Goal: Communication & Community: Answer question/provide support

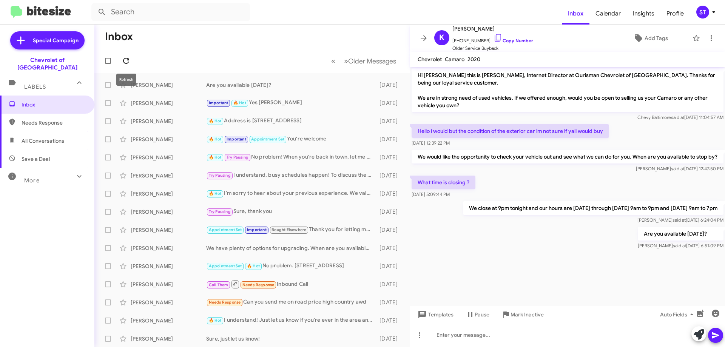
click at [128, 64] on icon at bounding box center [126, 60] width 9 height 9
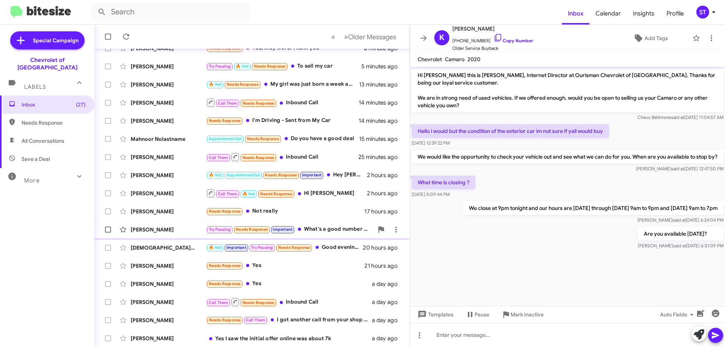
scroll to position [91, 0]
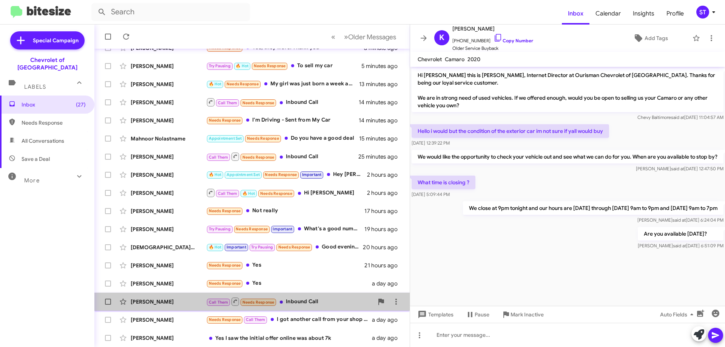
click at [312, 301] on div "Call Them Needs Response Inbound Call" at bounding box center [289, 301] width 167 height 9
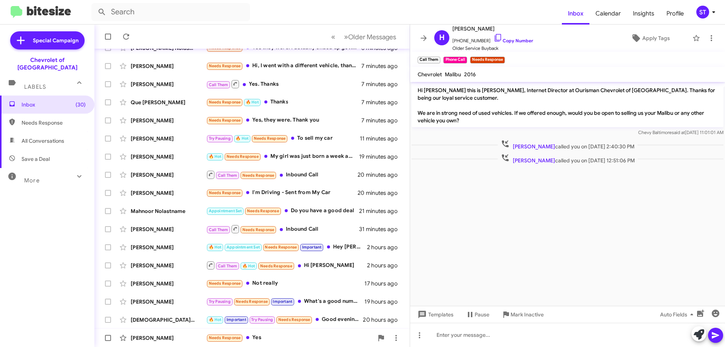
click at [276, 339] on div "Needs Response Yes" at bounding box center [289, 337] width 167 height 9
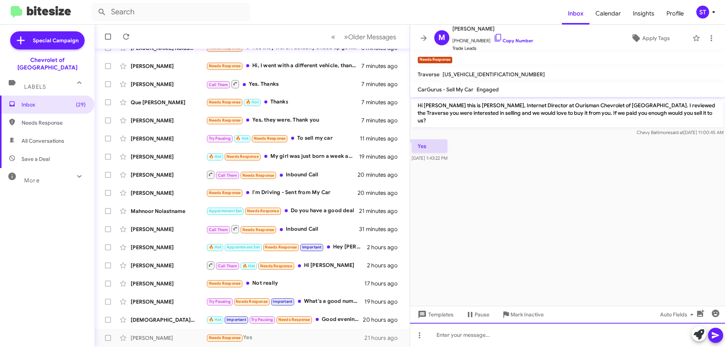
click at [510, 338] on div at bounding box center [567, 335] width 315 height 24
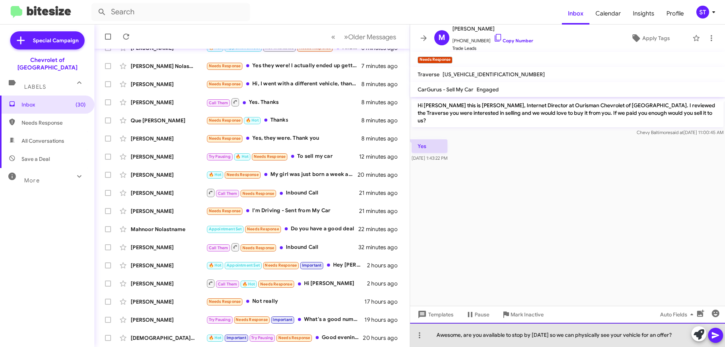
click at [675, 339] on div "Awesome, are you available to stop by [DATE] so we can physically see your vehi…" at bounding box center [567, 335] width 315 height 24
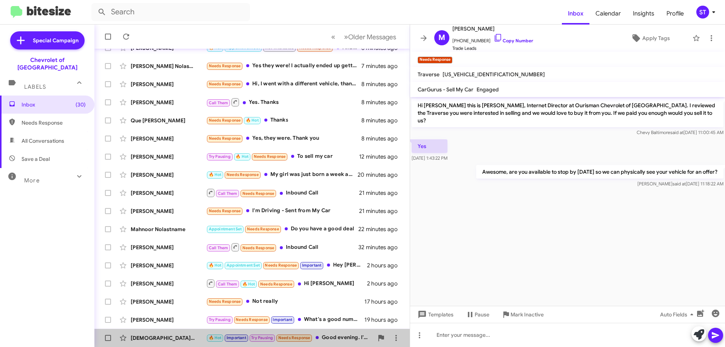
click at [330, 339] on div "🔥 Hot Important Try Pausing Needs Response Good evening. I'm waiting on yall to…" at bounding box center [289, 337] width 167 height 9
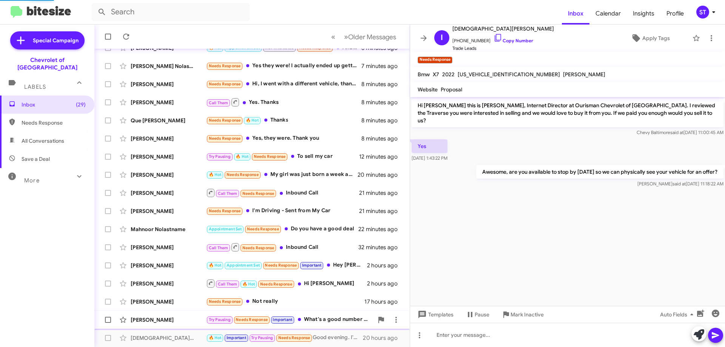
scroll to position [294, 0]
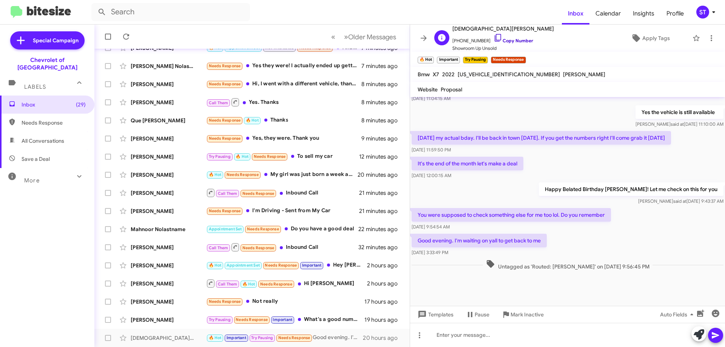
click at [494, 41] on icon at bounding box center [498, 37] width 9 height 9
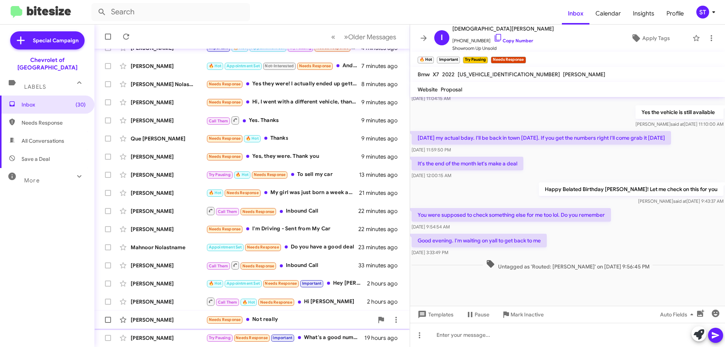
click at [292, 315] on div "[PERSON_NAME] Needs Response Not really 17 hours ago" at bounding box center [251, 319] width 303 height 15
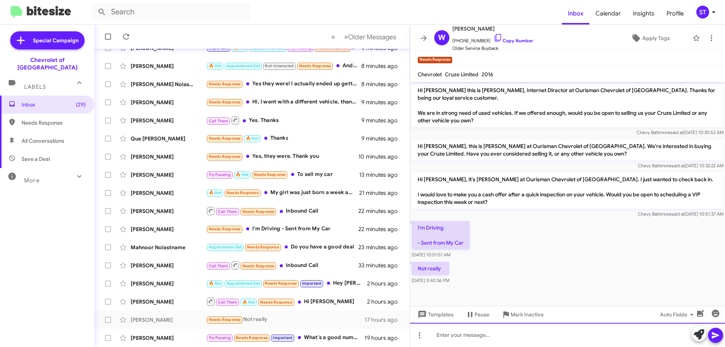
click at [479, 341] on div at bounding box center [567, 335] width 315 height 24
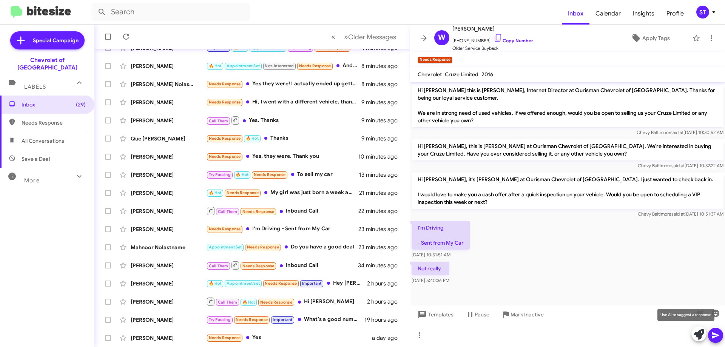
click at [697, 338] on icon at bounding box center [699, 334] width 11 height 11
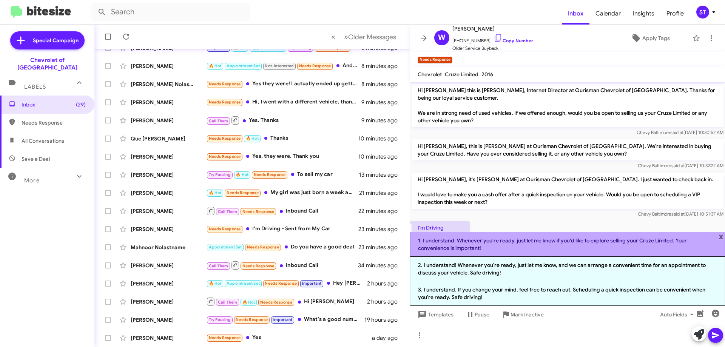
click at [493, 248] on li "1. I understand. Whenever you're ready, just let me know if you'd like to explo…" at bounding box center [567, 244] width 315 height 25
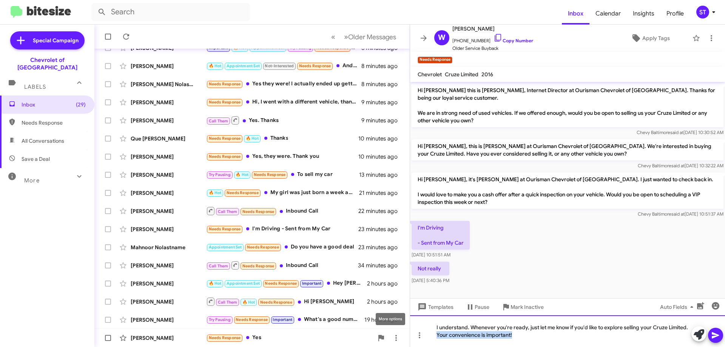
drag, startPoint x: 521, startPoint y: 340, endPoint x: 364, endPoint y: 341, distance: 157.1
click at [391, 341] on div "Inbox « Previous » Next Older Messages [PERSON_NAME] 🔥 Hot Needs Response I can…" at bounding box center [409, 186] width 631 height 322
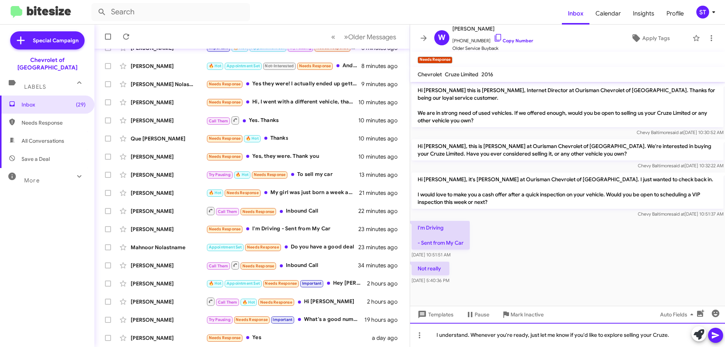
click at [678, 336] on div "I understand. Whenever you're ready, just let me know if you'd like to explore …" at bounding box center [567, 335] width 315 height 24
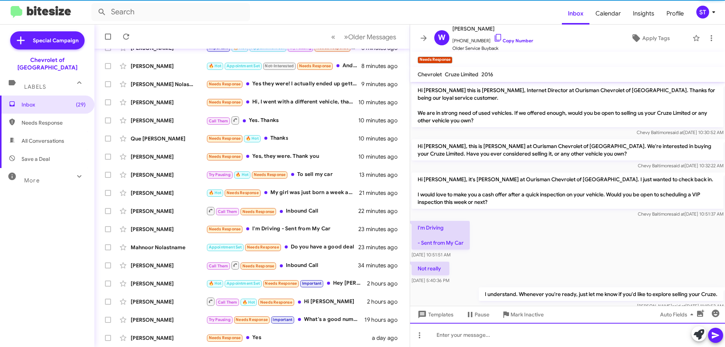
scroll to position [17, 0]
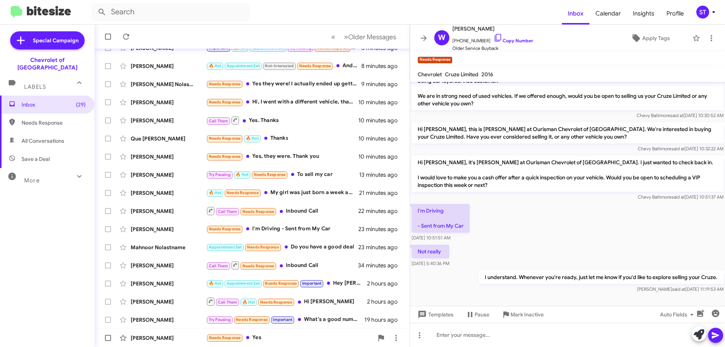
click at [263, 335] on div "Needs Response Yes" at bounding box center [289, 337] width 167 height 9
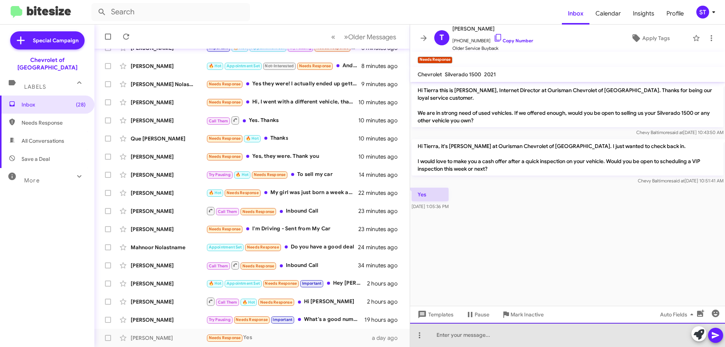
click at [462, 335] on div at bounding box center [567, 335] width 315 height 24
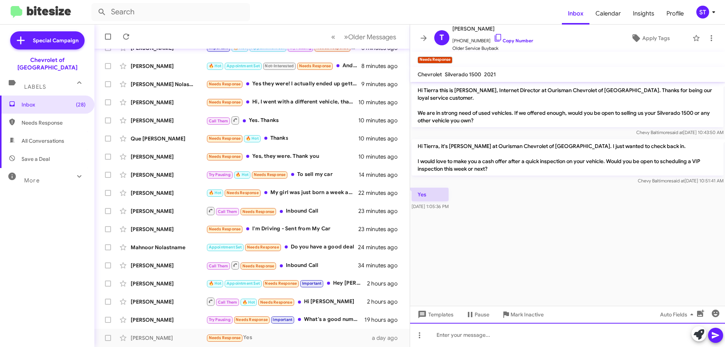
click at [472, 340] on div at bounding box center [567, 335] width 315 height 24
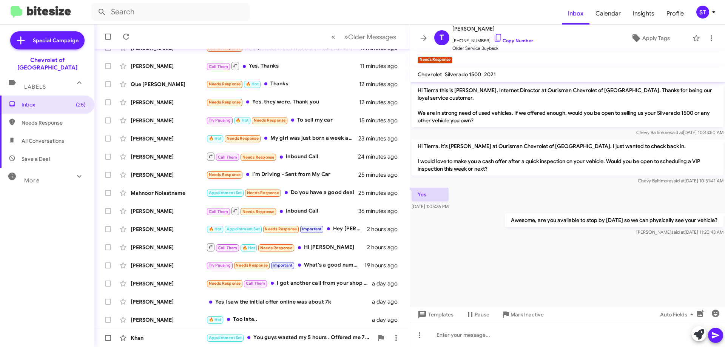
click at [288, 336] on div "Appointment Set You guys wasted my 5 hours . Offered me 7900$ on car guru. And …" at bounding box center [289, 337] width 167 height 9
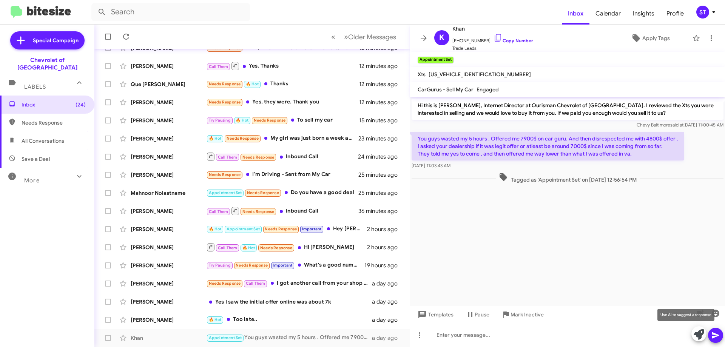
click at [702, 336] on icon at bounding box center [699, 334] width 11 height 11
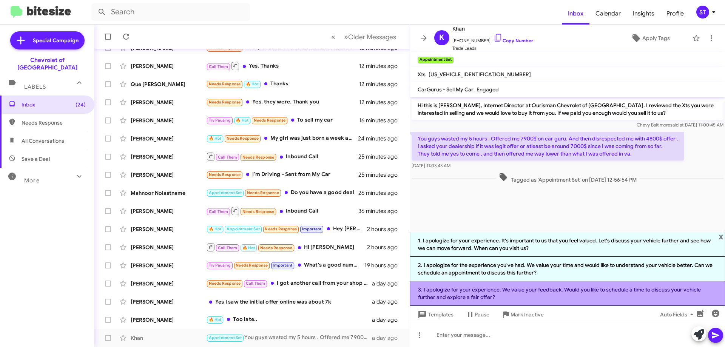
click at [497, 292] on li "3. I apologize for your experience. We value your feedback. Would you like to s…" at bounding box center [567, 293] width 315 height 25
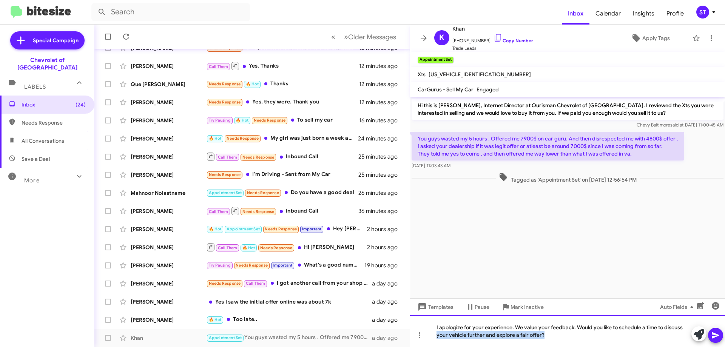
drag, startPoint x: 563, startPoint y: 336, endPoint x: 405, endPoint y: 349, distance: 158.7
click at [405, 347] on html "Inbox Calendar Insights Profile ST Special Campaign Chevrolet of Baltimore Labe…" at bounding box center [362, 173] width 725 height 347
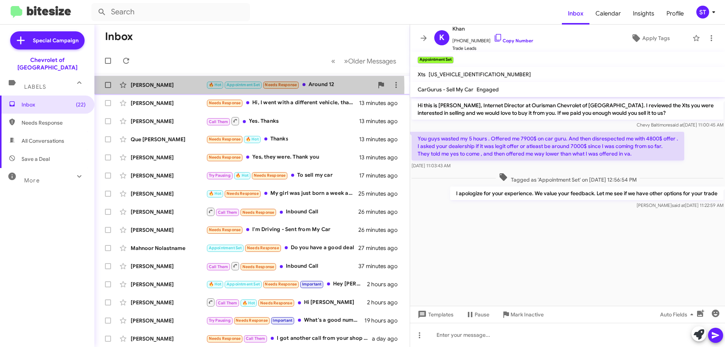
click at [195, 88] on div "[PERSON_NAME]" at bounding box center [169, 85] width 76 height 8
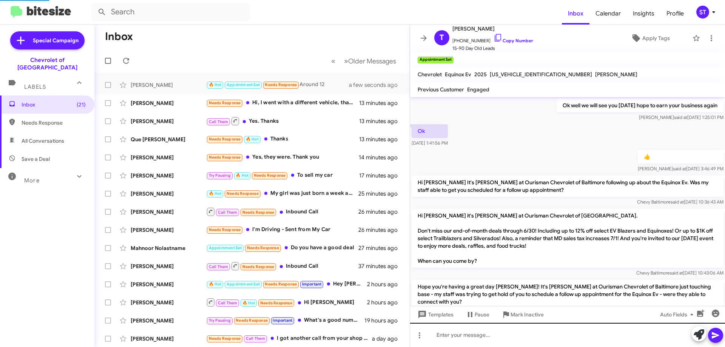
scroll to position [524, 0]
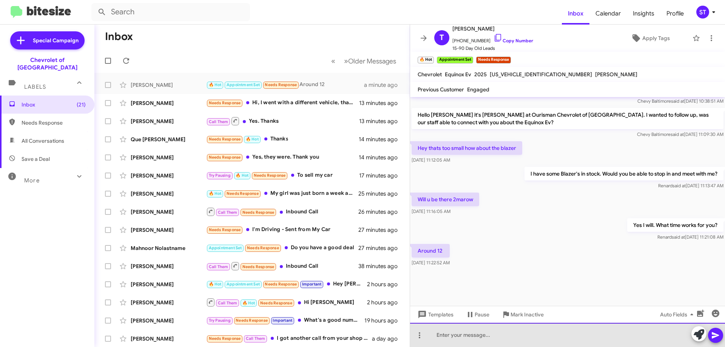
click at [456, 343] on div at bounding box center [567, 335] width 315 height 24
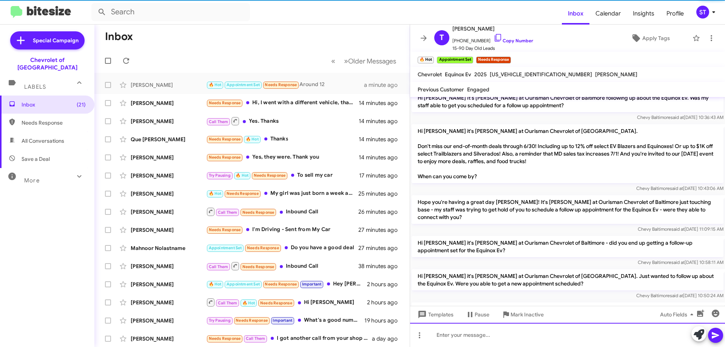
scroll to position [0, 0]
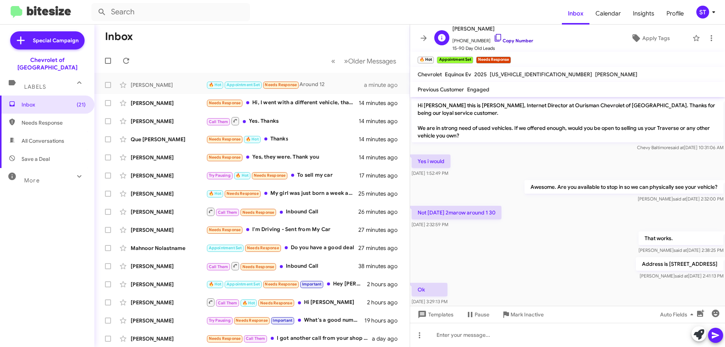
click at [494, 38] on icon at bounding box center [498, 37] width 9 height 9
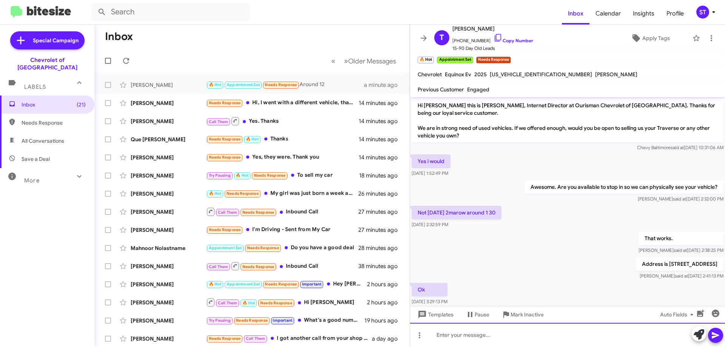
click at [463, 341] on div at bounding box center [567, 335] width 315 height 24
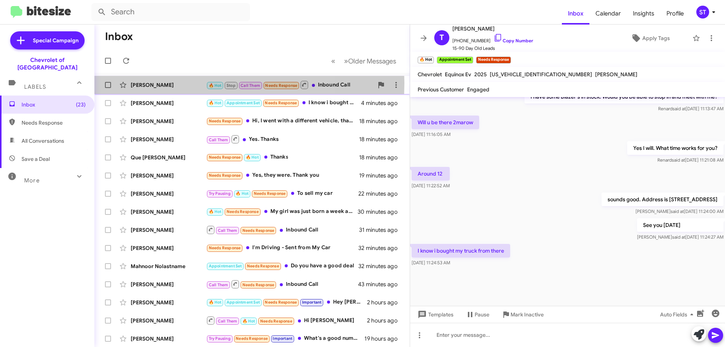
click at [177, 83] on div "[PERSON_NAME]" at bounding box center [169, 85] width 76 height 8
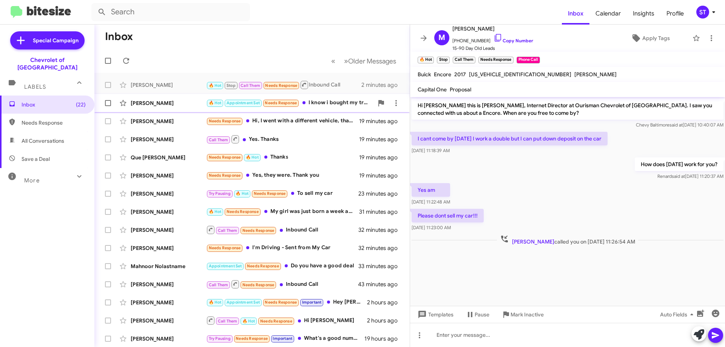
click at [177, 102] on div "[PERSON_NAME]" at bounding box center [169, 103] width 76 height 8
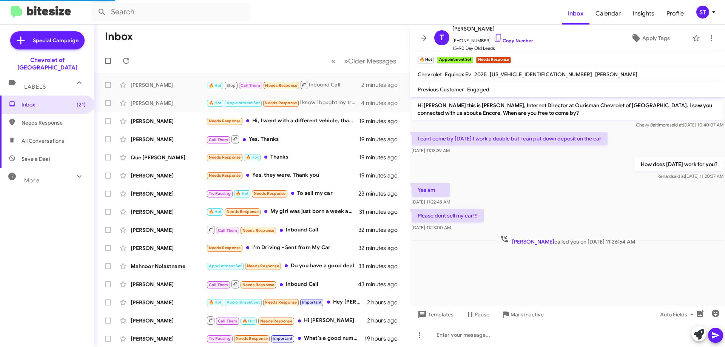
scroll to position [524, 0]
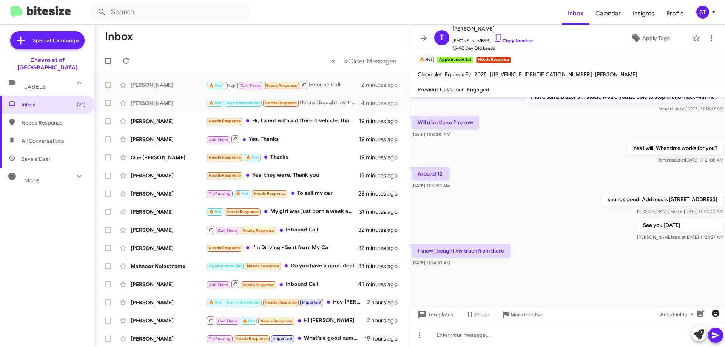
click at [716, 316] on icon "button" at bounding box center [716, 314] width 8 height 8
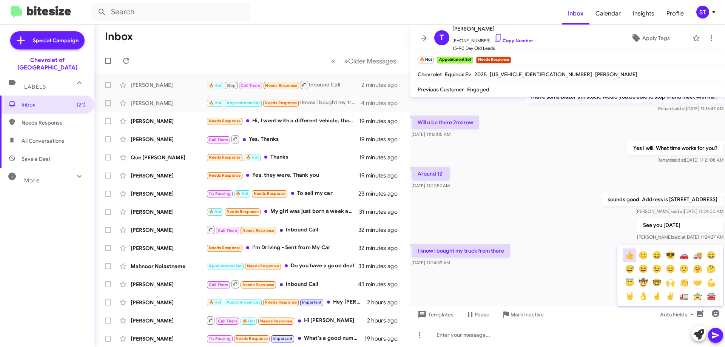
click at [629, 255] on button "👍" at bounding box center [630, 255] width 14 height 14
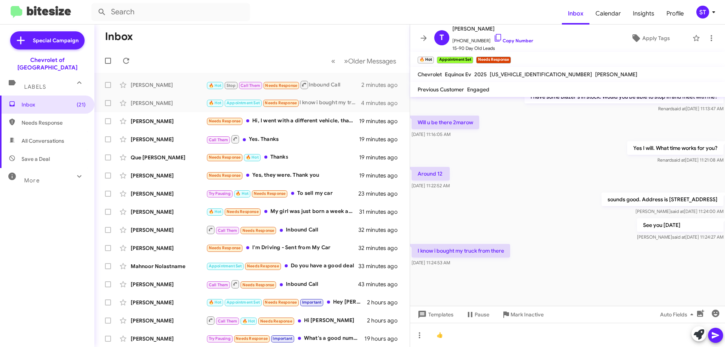
click at [716, 332] on icon at bounding box center [715, 335] width 9 height 9
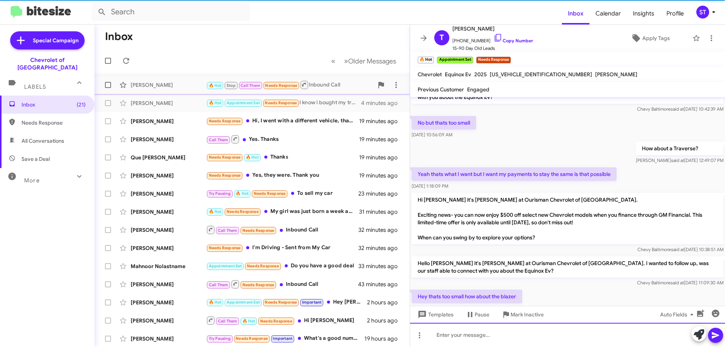
scroll to position [0, 0]
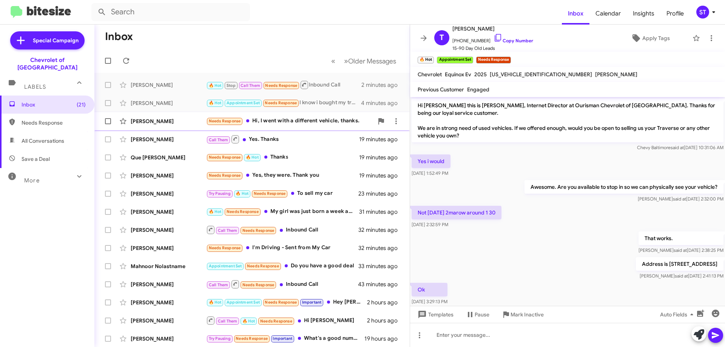
click at [279, 122] on div "Needs Response Hi, I went with a different vehicle, thanks." at bounding box center [289, 121] width 167 height 9
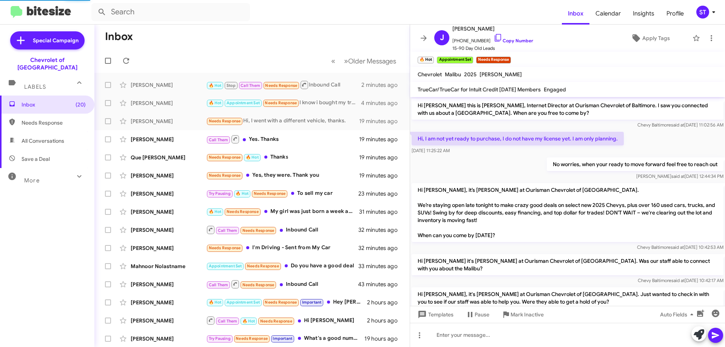
scroll to position [173, 0]
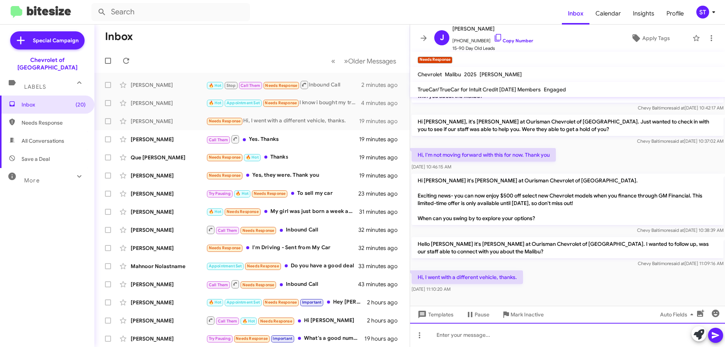
click at [473, 332] on div at bounding box center [567, 335] width 315 height 24
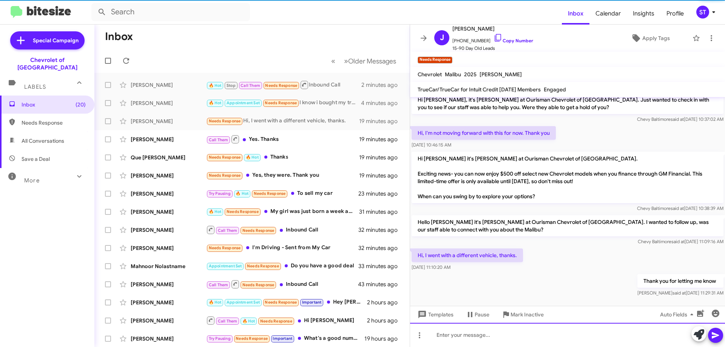
scroll to position [200, 0]
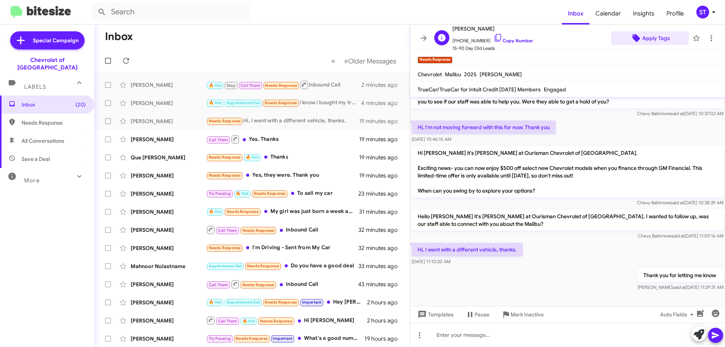
click at [652, 43] on span "Apply Tags" at bounding box center [656, 38] width 28 height 14
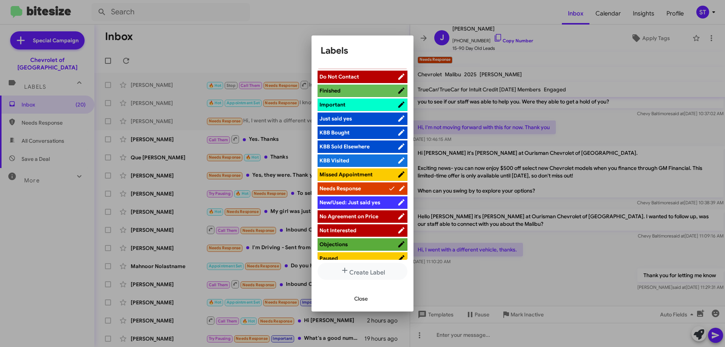
scroll to position [231, 0]
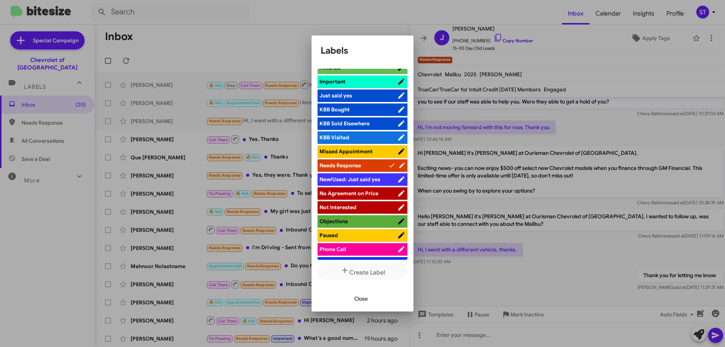
click at [348, 205] on span "Not Interested" at bounding box center [337, 207] width 37 height 7
click at [360, 298] on span "Close" at bounding box center [361, 299] width 14 height 14
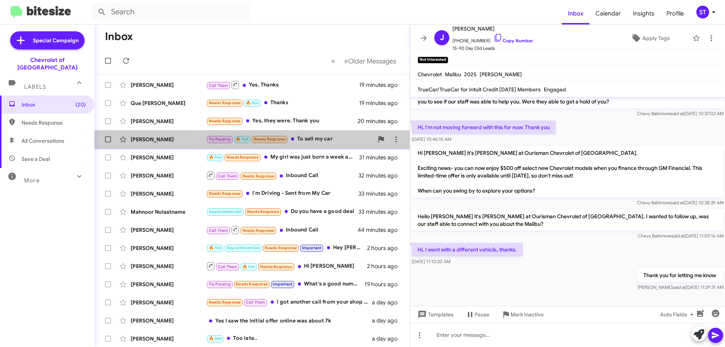
click at [327, 139] on div "Try Pausing 🔥 Hot Needs Response To sell my car" at bounding box center [289, 139] width 167 height 9
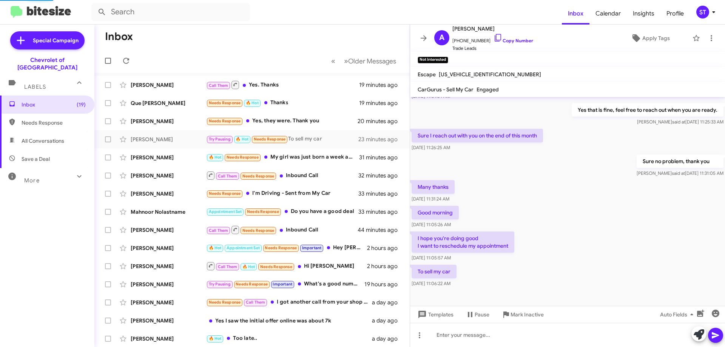
scroll to position [62, 0]
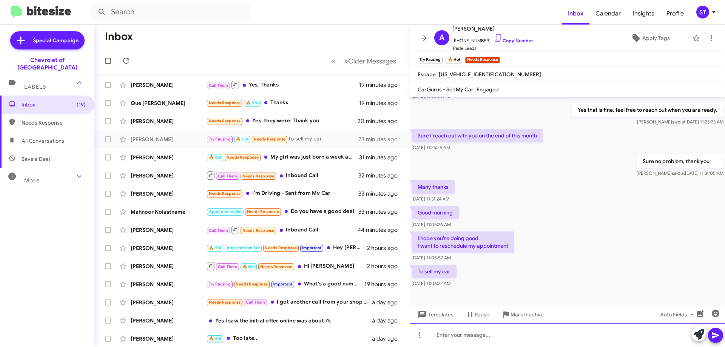
click at [468, 335] on div at bounding box center [567, 335] width 315 height 24
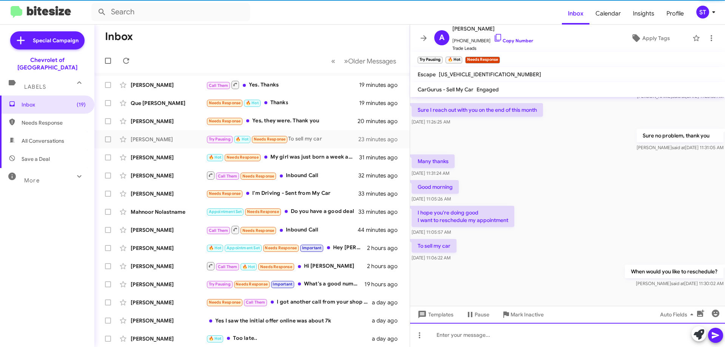
scroll to position [89, 0]
